Goal: Consume media (video, audio): Consume media (video, audio)

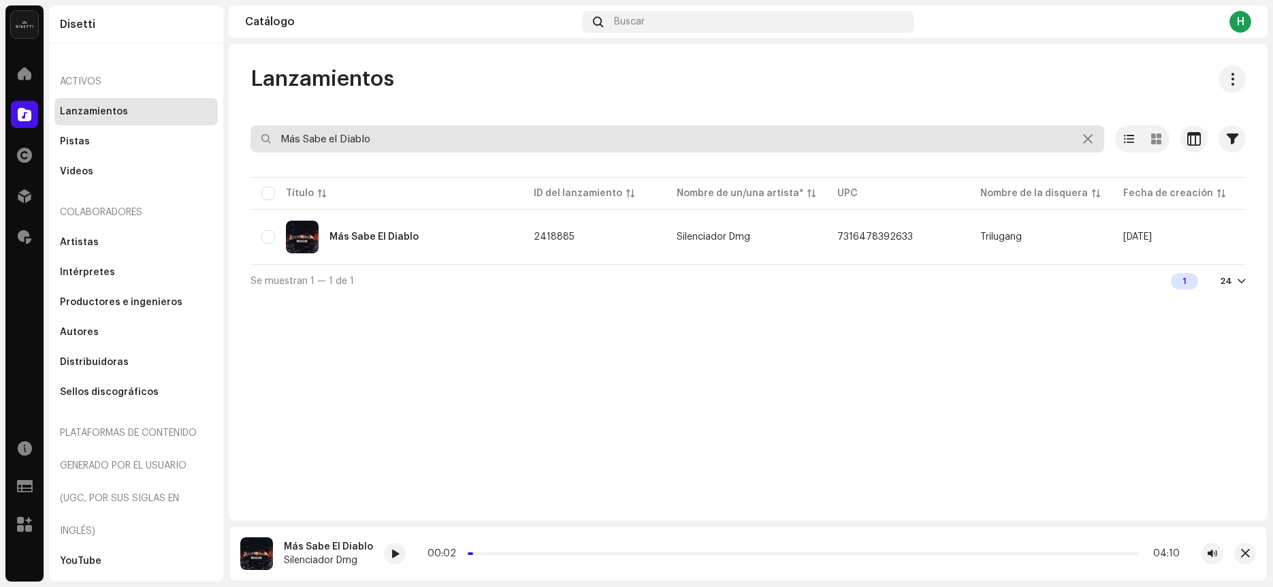
click at [426, 144] on input "Más Sabe el Diablo" at bounding box center [678, 138] width 854 height 27
click at [425, 145] on input "Más Sabe el Diablo" at bounding box center [678, 138] width 854 height 27
type input "7316480935545"
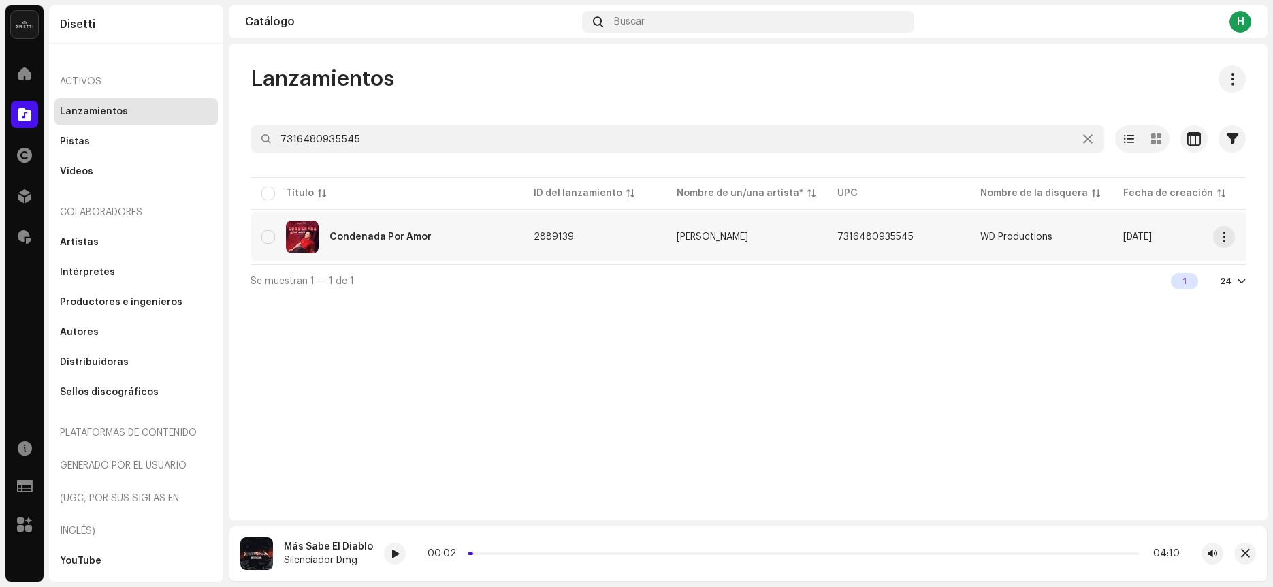
click at [481, 240] on div "Condenada Por Amor" at bounding box center [386, 237] width 251 height 33
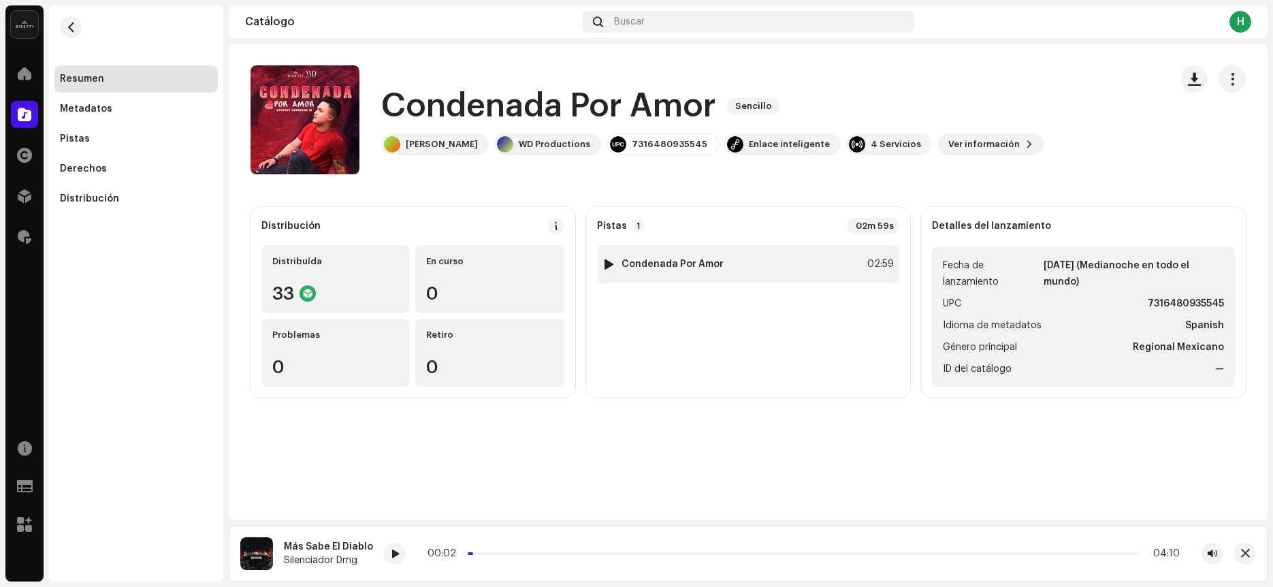
click at [608, 262] on div at bounding box center [609, 264] width 10 height 11
click at [404, 557] on span at bounding box center [408, 554] width 8 height 11
click at [405, 551] on span at bounding box center [408, 554] width 8 height 11
click at [530, 552] on p-slider at bounding box center [810, 553] width 659 height 3
click at [600, 554] on p-slider at bounding box center [810, 553] width 659 height 3
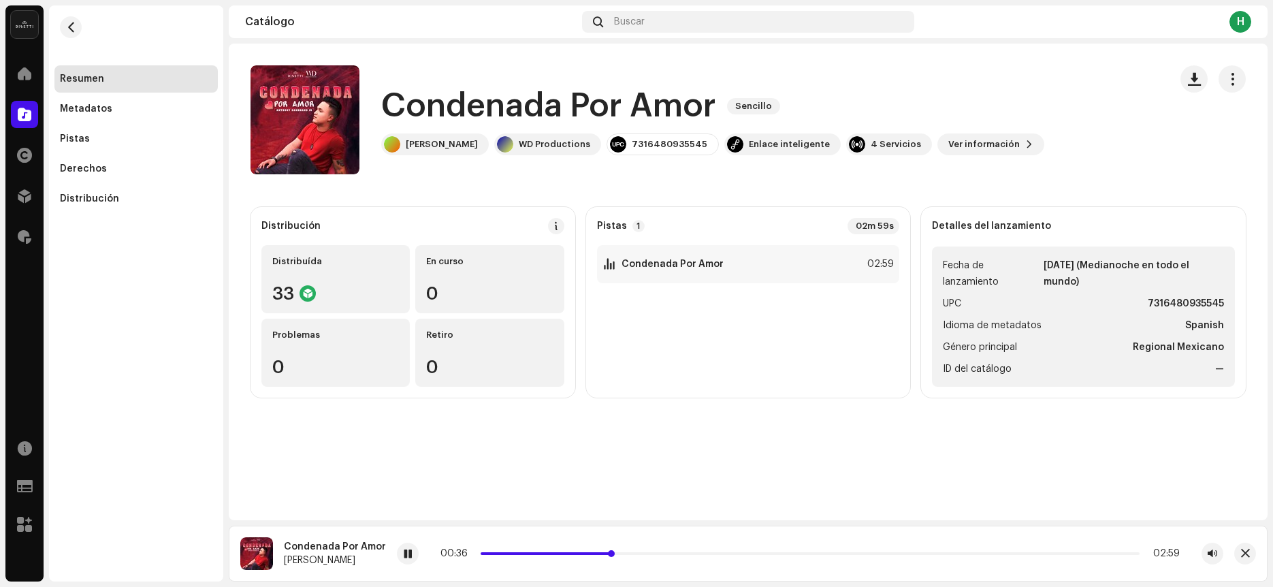
click at [661, 554] on p-slider at bounding box center [810, 553] width 659 height 3
click at [728, 554] on p-slider at bounding box center [810, 553] width 659 height 3
click at [813, 552] on p-slider at bounding box center [810, 553] width 659 height 3
click at [842, 554] on p-slider at bounding box center [810, 553] width 659 height 3
click at [735, 554] on span at bounding box center [667, 553] width 372 height 3
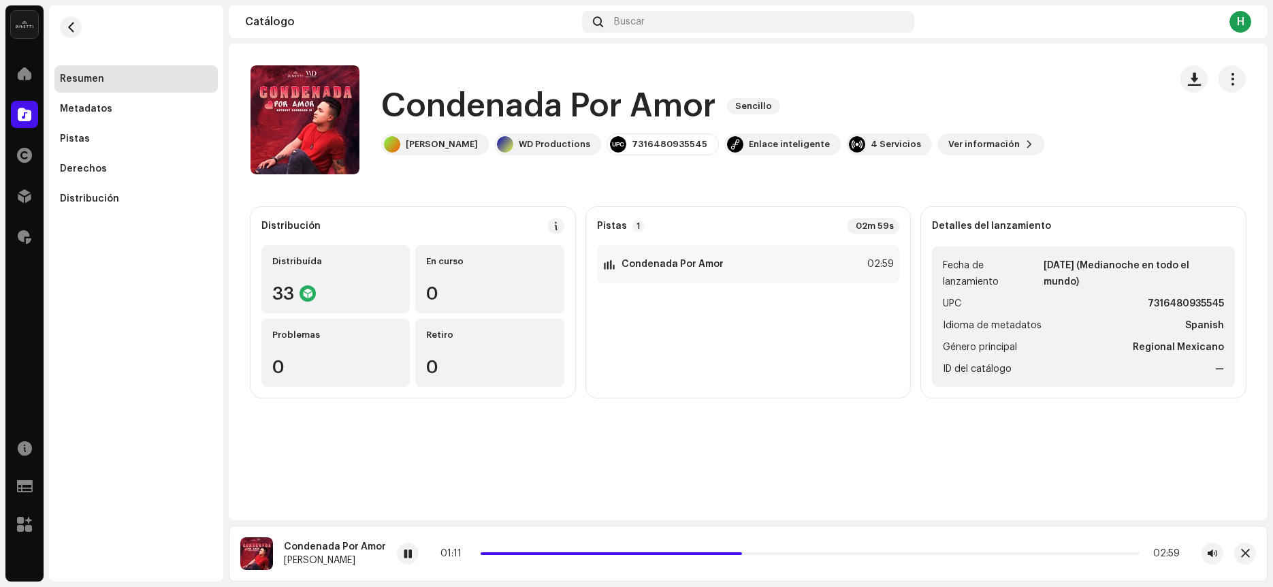
click at [527, 556] on div "01:11 02:59" at bounding box center [809, 553] width 739 height 11
click at [539, 554] on span at bounding box center [611, 553] width 261 height 3
click at [940, 556] on div "00:19 02:59" at bounding box center [809, 553] width 739 height 11
click at [940, 554] on p-slider at bounding box center [810, 553] width 659 height 3
click at [405, 556] on span at bounding box center [408, 554] width 8 height 11
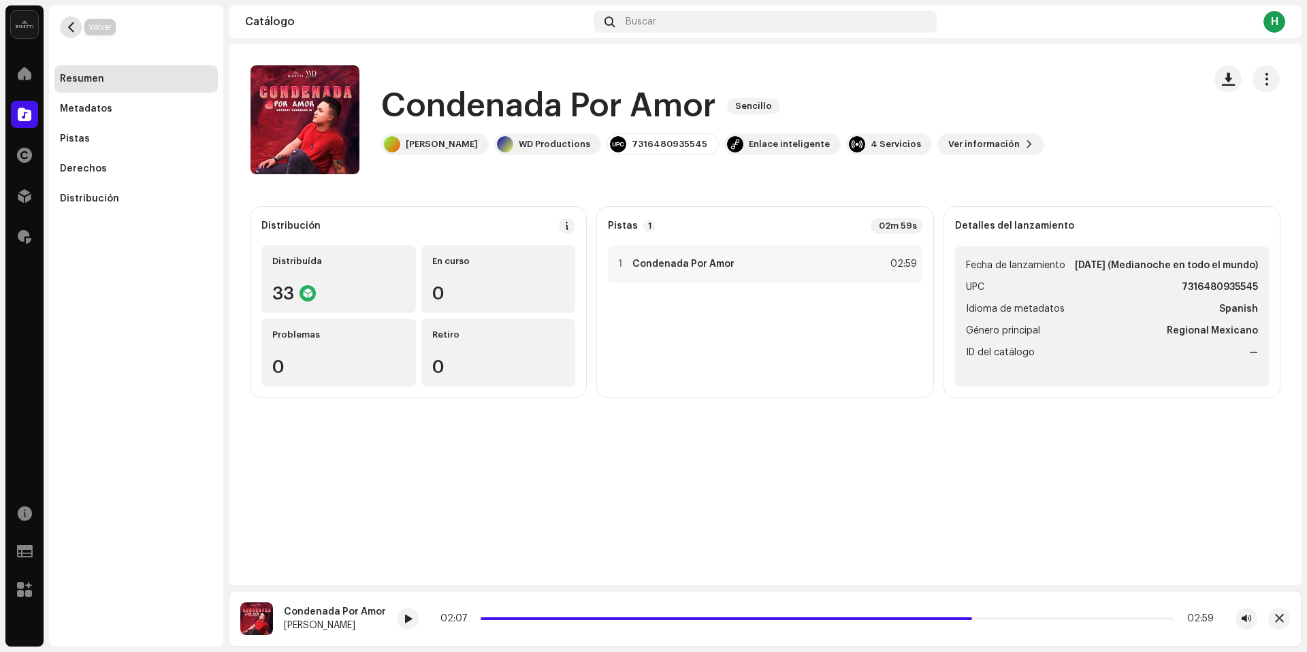
click at [64, 22] on button "button" at bounding box center [71, 27] width 22 height 22
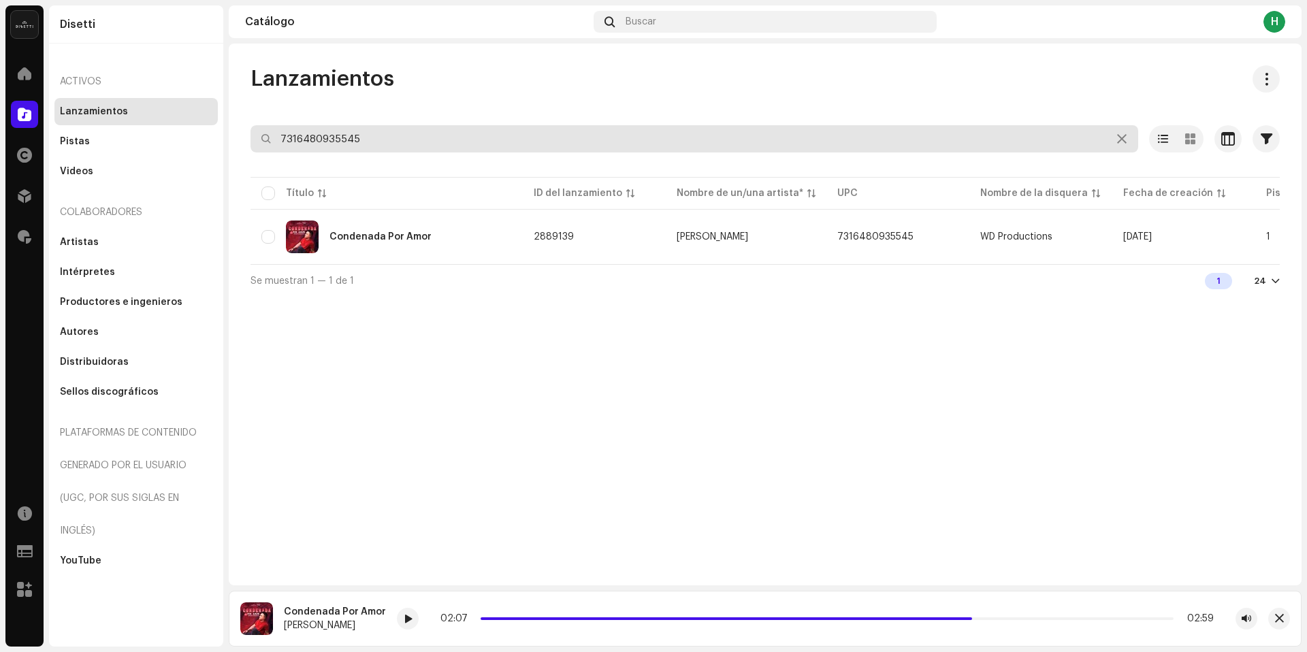
click at [606, 125] on input "7316480935545" at bounding box center [695, 138] width 888 height 27
drag, startPoint x: 605, startPoint y: 126, endPoint x: 586, endPoint y: 140, distance: 23.8
click at [596, 133] on input "7316480935545" at bounding box center [695, 138] width 888 height 27
click at [586, 140] on input "7316480935545" at bounding box center [695, 138] width 888 height 27
type input "7"
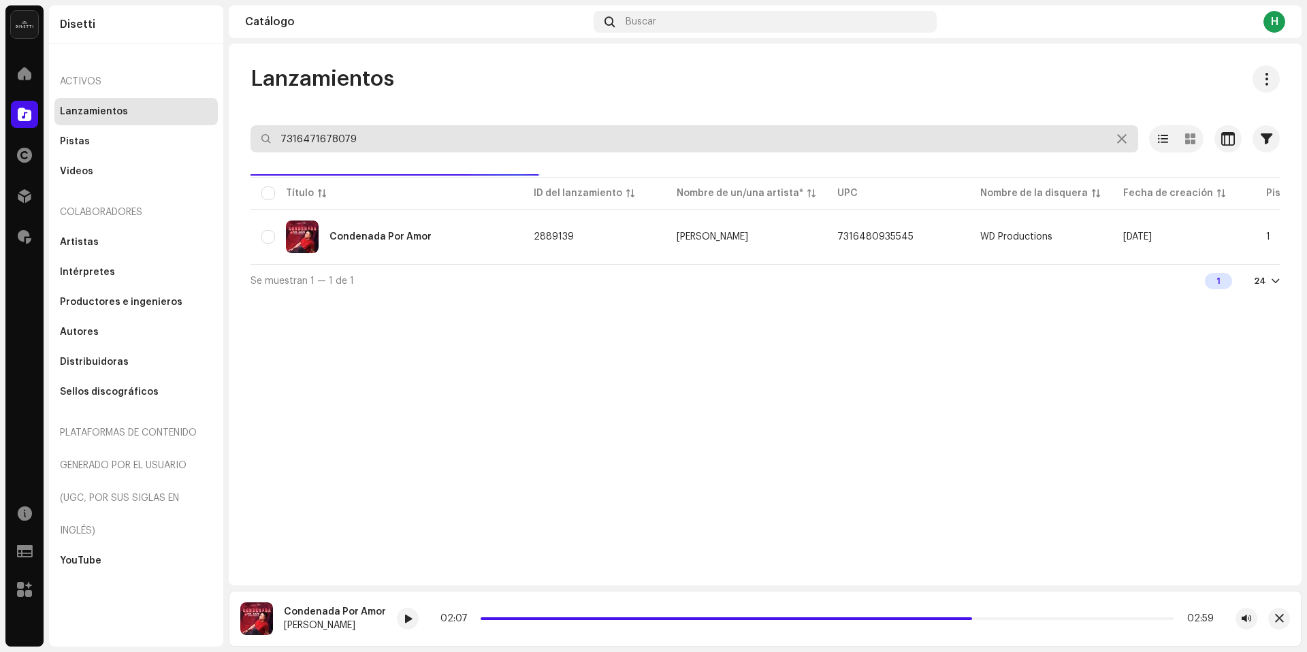
type input "7316471678079"
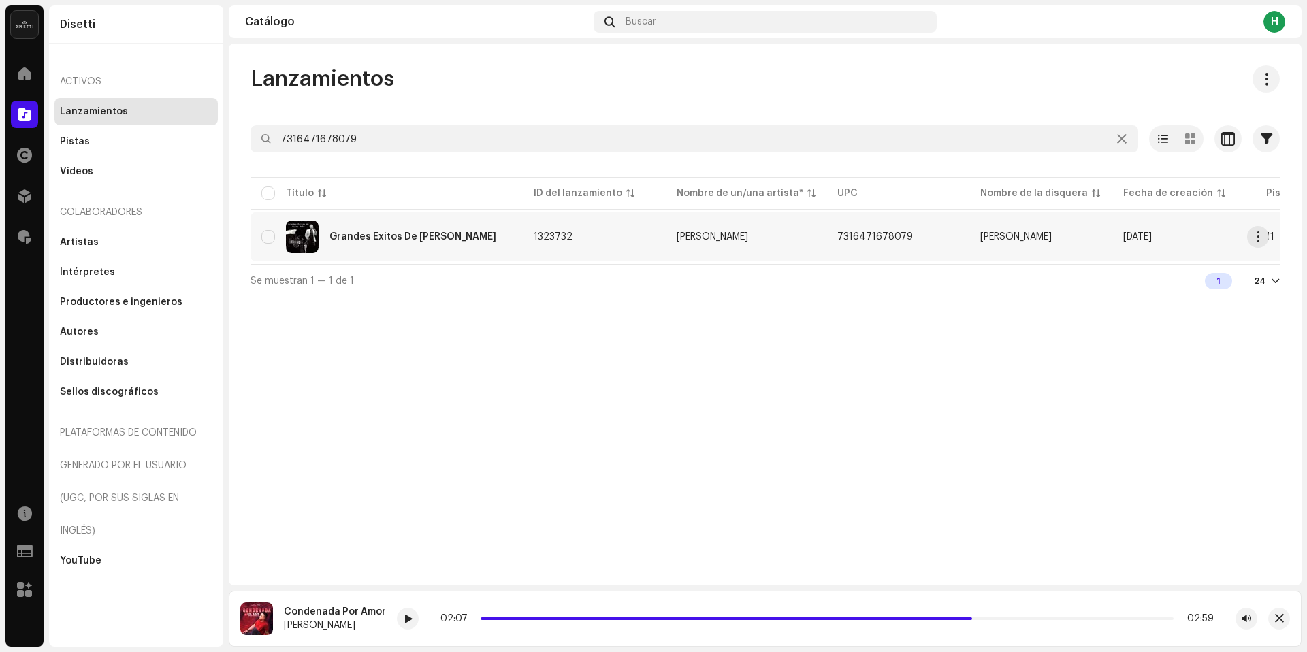
click at [389, 231] on div "Grandes Exitos De [PERSON_NAME]" at bounding box center [386, 237] width 251 height 33
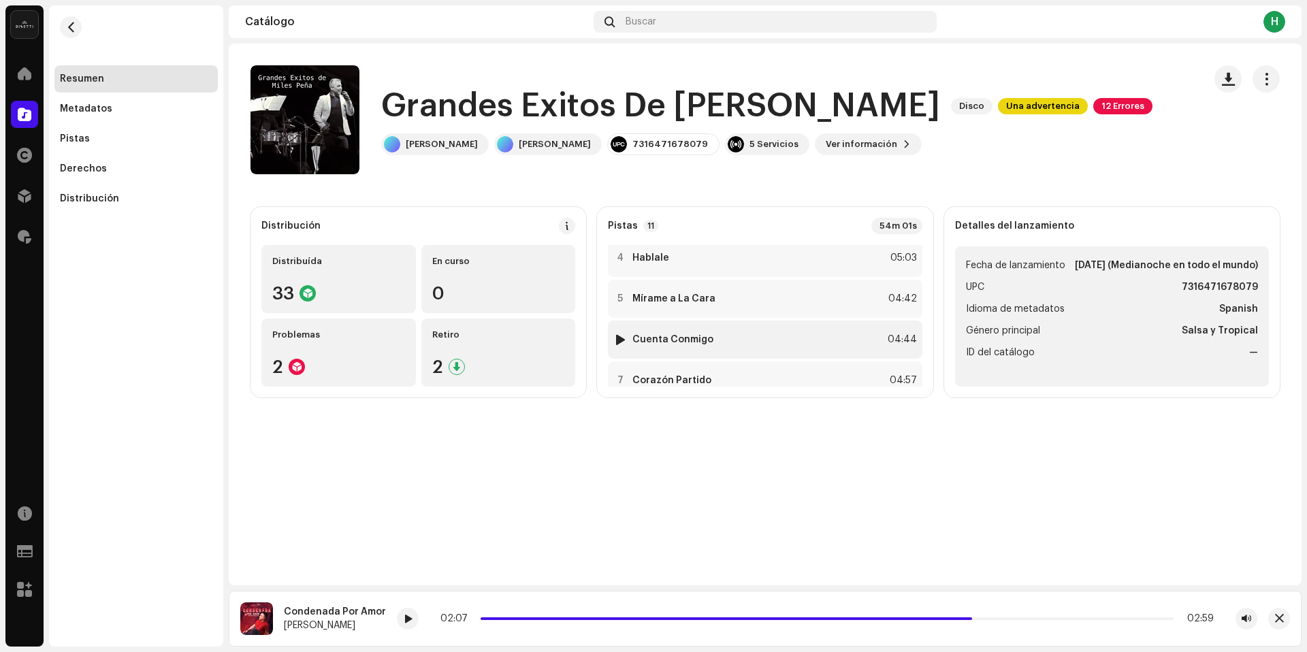
scroll to position [150, 0]
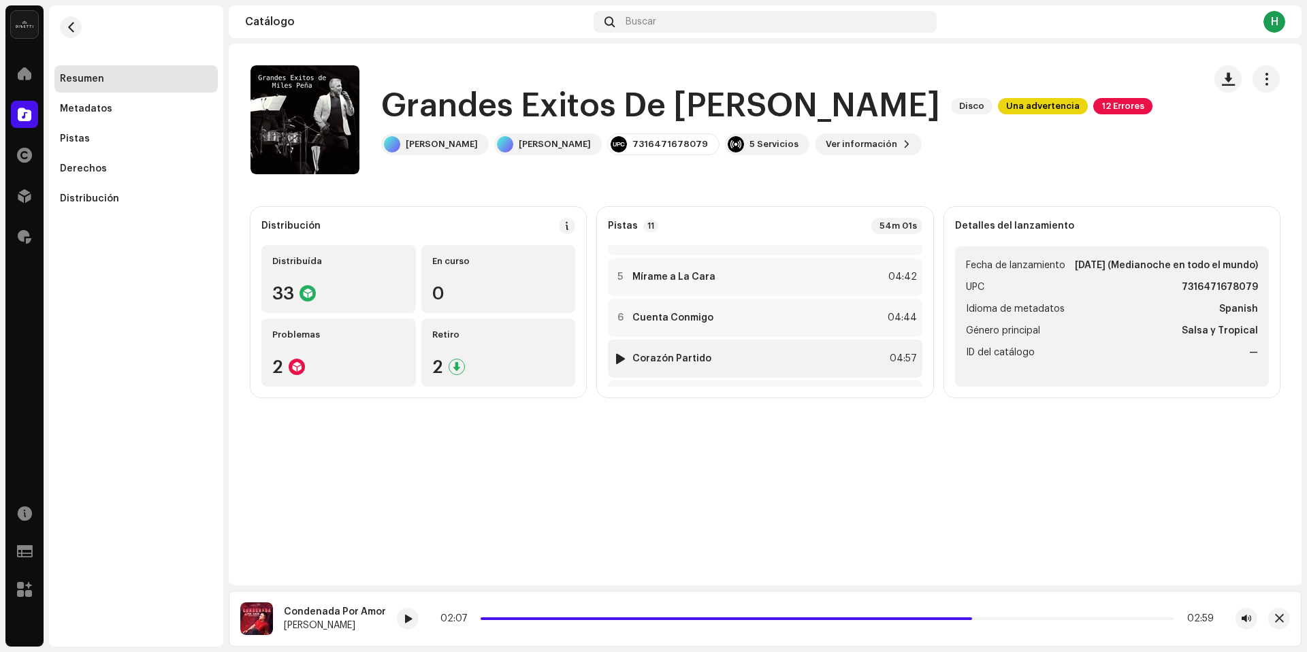
click at [737, 353] on div "7 Corazón Partido 04:57" at bounding box center [765, 359] width 314 height 38
